Goal: Information Seeking & Learning: Learn about a topic

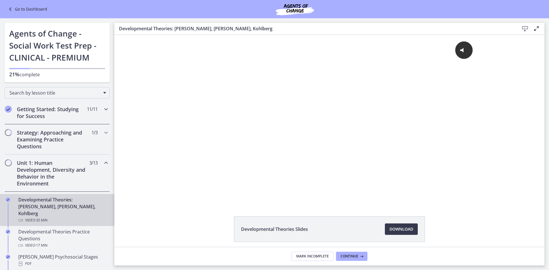
click at [68, 112] on h2 "Getting Started: Studying for Success" at bounding box center [52, 113] width 70 height 14
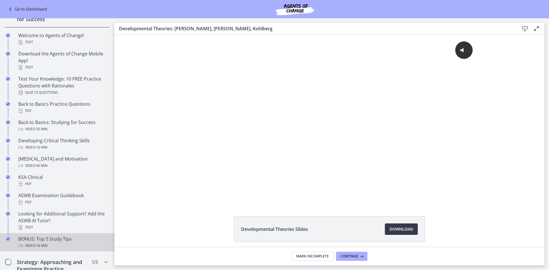
scroll to position [172, 0]
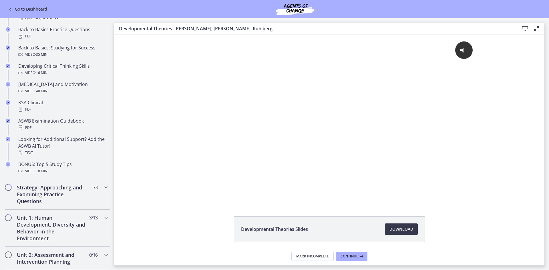
click at [35, 188] on h2 "Strategy: Approaching and Examining Practice Questions" at bounding box center [52, 194] width 70 height 21
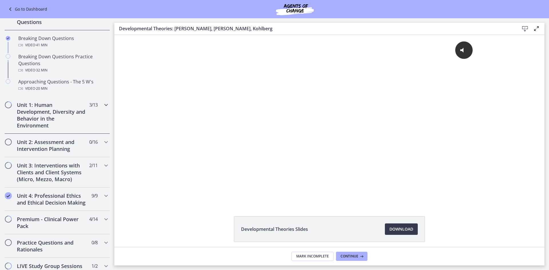
scroll to position [114, 0]
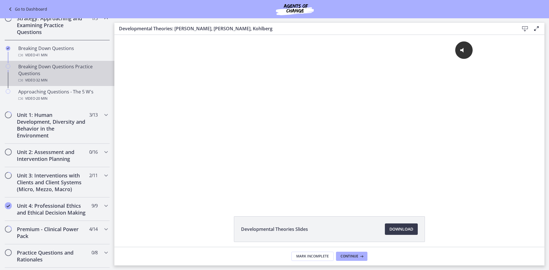
click at [35, 65] on div "Breaking Down Questions Practice Questions Video · 32 min" at bounding box center [62, 73] width 89 height 21
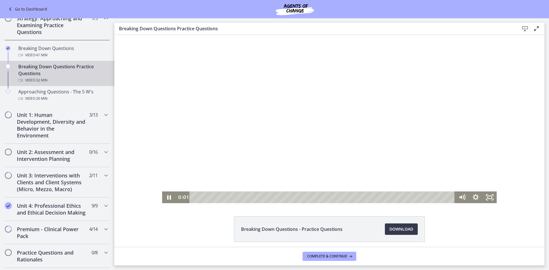
click at [245, 124] on div at bounding box center [329, 119] width 335 height 168
click at [168, 199] on icon "Play Video" at bounding box center [170, 197] width 4 height 6
click at [372, 172] on div at bounding box center [329, 119] width 335 height 168
click at [360, 184] on div at bounding box center [329, 119] width 335 height 168
click at [246, 86] on div at bounding box center [329, 119] width 335 height 168
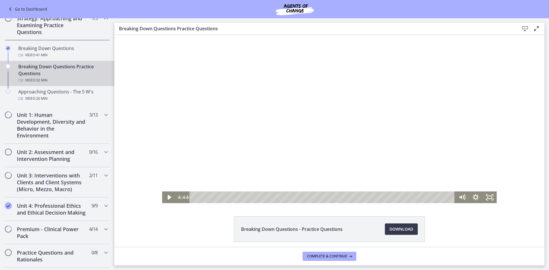
click at [218, 137] on div at bounding box center [329, 119] width 335 height 168
click at [201, 122] on div at bounding box center [329, 119] width 335 height 168
click at [235, 126] on div at bounding box center [329, 119] width 335 height 168
click at [293, 122] on div at bounding box center [329, 119] width 335 height 168
click at [162, 199] on div "Play Video" at bounding box center [169, 198] width 14 height 12
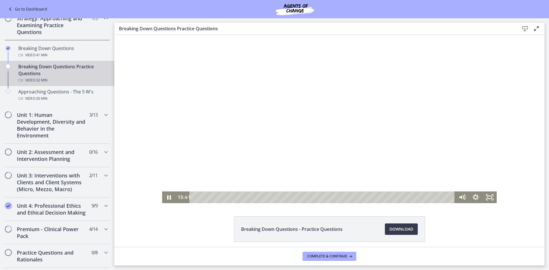
click at [279, 142] on div at bounding box center [329, 119] width 335 height 168
click at [340, 109] on div at bounding box center [329, 119] width 335 height 168
click at [307, 94] on div at bounding box center [329, 119] width 335 height 168
click at [278, 123] on div at bounding box center [329, 119] width 335 height 168
click at [226, 90] on div at bounding box center [329, 119] width 335 height 168
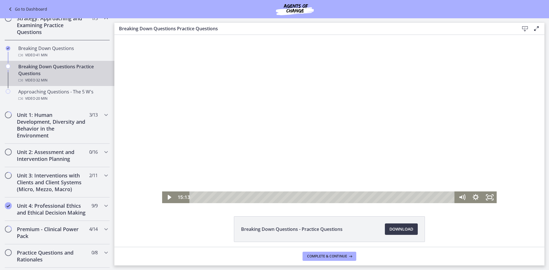
click at [279, 121] on div at bounding box center [329, 119] width 335 height 168
click at [287, 68] on div at bounding box center [329, 119] width 335 height 168
